Goal: Transaction & Acquisition: Purchase product/service

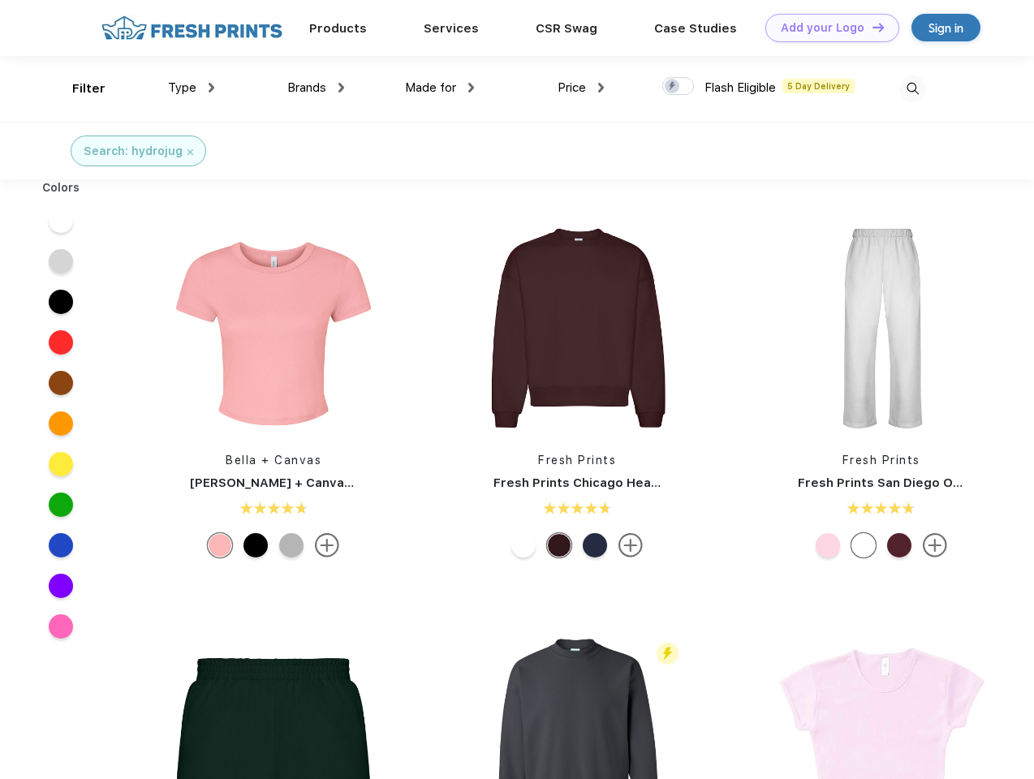
scroll to position [1, 0]
click at [826, 28] on link "Add your Logo Design Tool" at bounding box center [832, 28] width 134 height 28
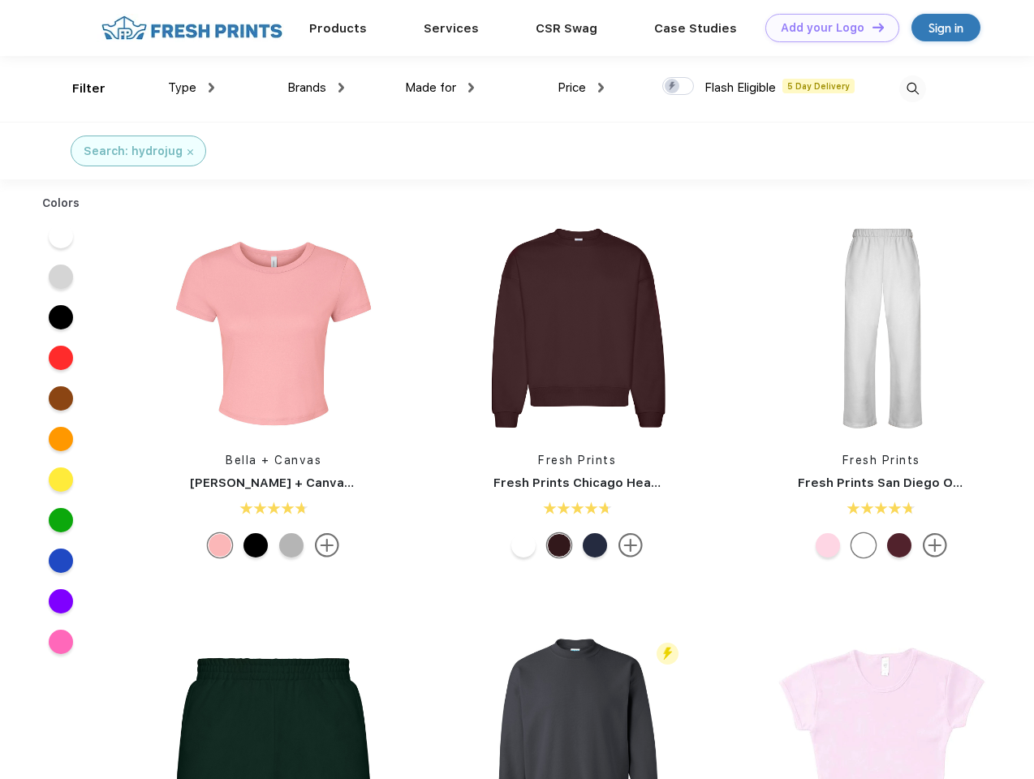
click at [0, 0] on div "Design Tool" at bounding box center [0, 0] width 0 height 0
click at [871, 27] on link "Add your Logo Design Tool" at bounding box center [832, 28] width 134 height 28
click at [78, 88] on div "Filter" at bounding box center [88, 89] width 33 height 19
click at [191, 88] on span "Type" at bounding box center [182, 87] width 28 height 15
click at [316, 88] on span "Brands" at bounding box center [306, 87] width 39 height 15
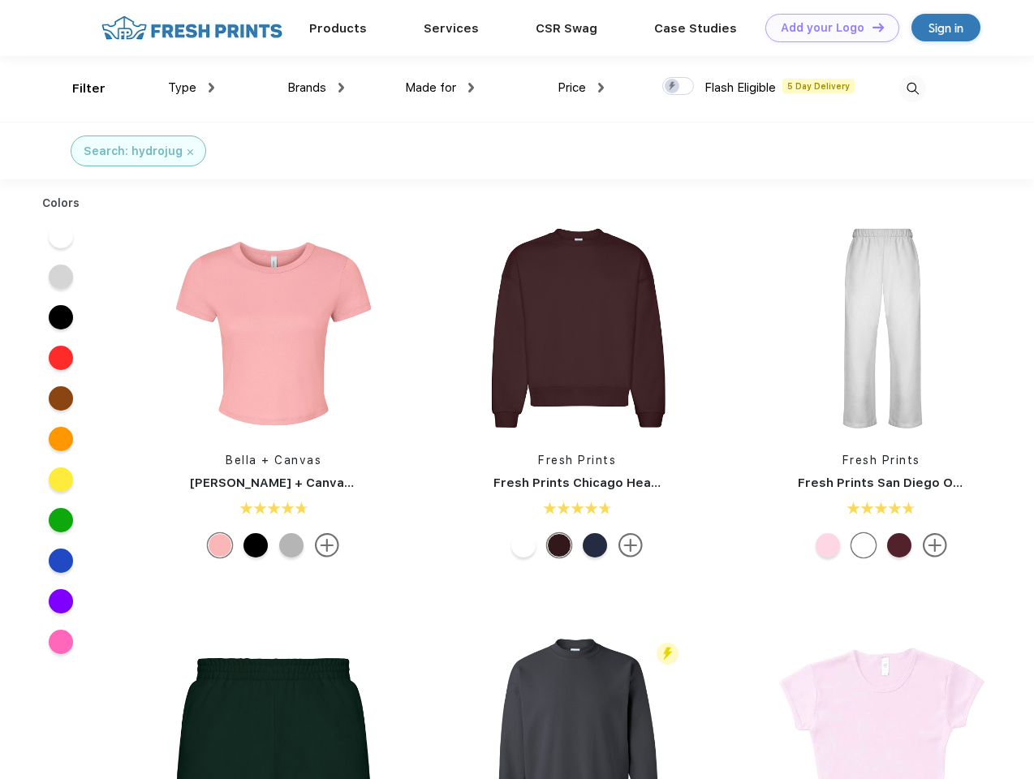
click at [440, 88] on span "Made for" at bounding box center [430, 87] width 51 height 15
click at [581, 88] on span "Price" at bounding box center [571, 87] width 28 height 15
click at [678, 87] on div at bounding box center [678, 86] width 32 height 18
click at [673, 87] on input "checkbox" at bounding box center [667, 81] width 11 height 11
click at [912, 88] on img at bounding box center [912, 88] width 27 height 27
